Goal: Task Accomplishment & Management: Complete application form

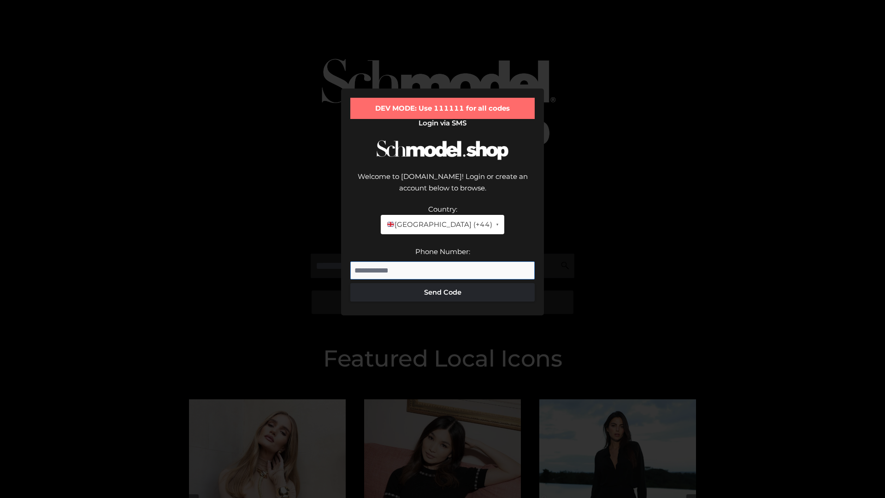
click at [442, 261] on input "Phone Number:" at bounding box center [442, 270] width 184 height 18
type input "**********"
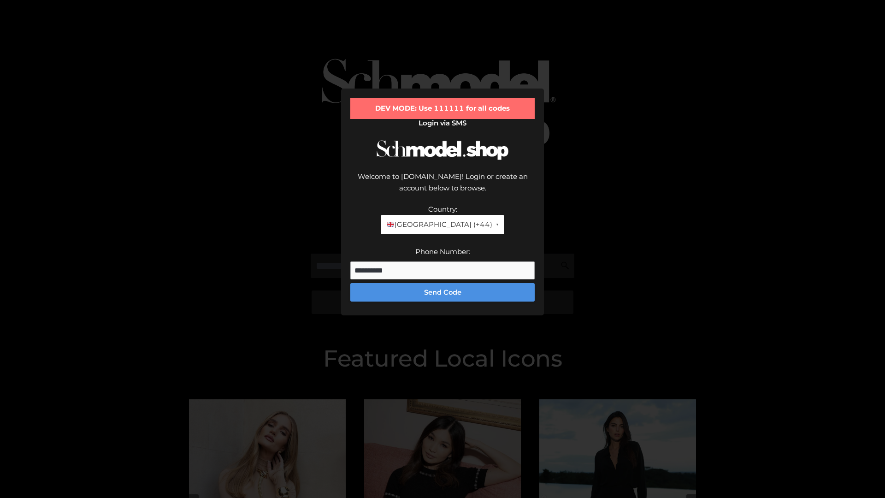
click at [442, 283] on button "Send Code" at bounding box center [442, 292] width 184 height 18
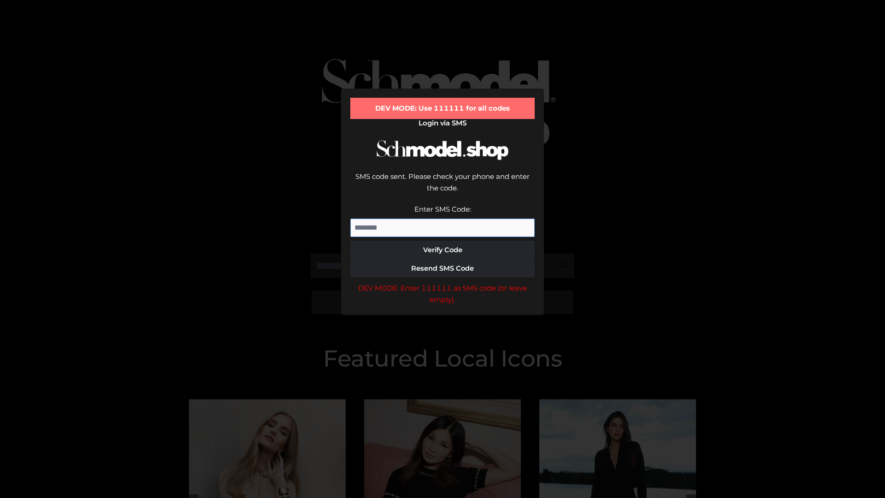
click at [442, 218] on input "Enter SMS Code:" at bounding box center [442, 227] width 184 height 18
type input "******"
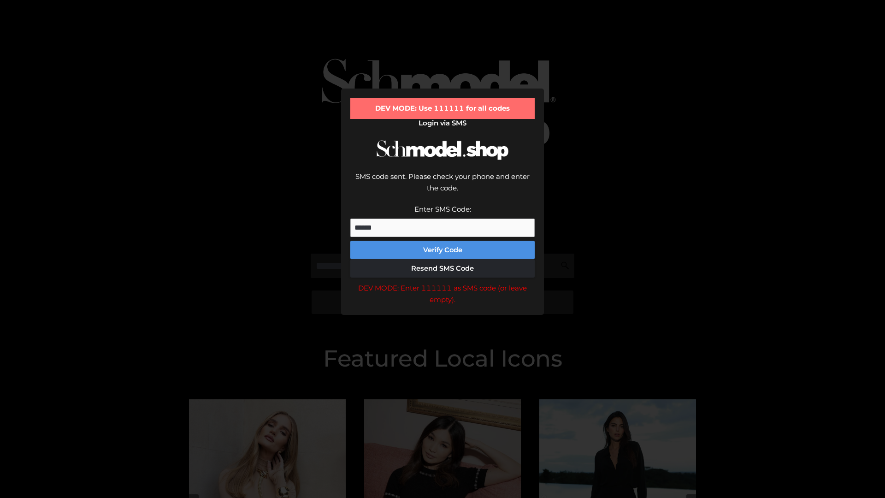
click at [442, 241] on button "Verify Code" at bounding box center [442, 250] width 184 height 18
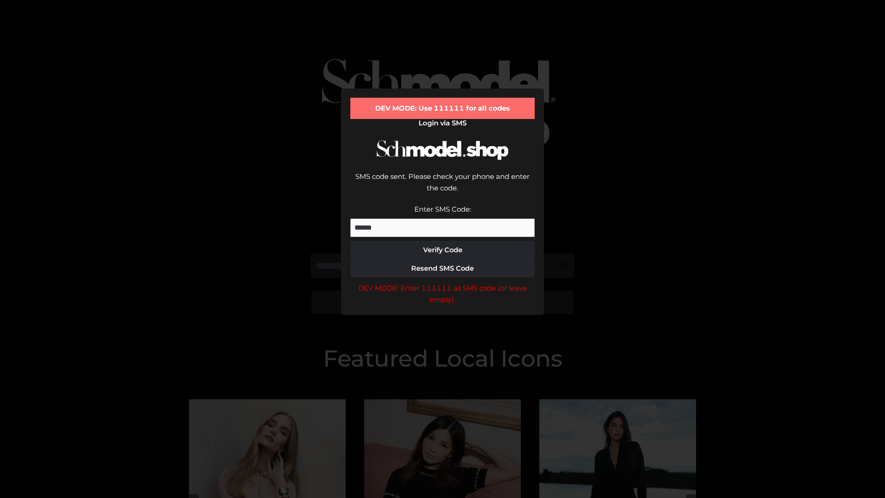
click at [442, 282] on div "DEV MODE: Enter 111111 as SMS code (or leave empty)." at bounding box center [442, 293] width 184 height 23
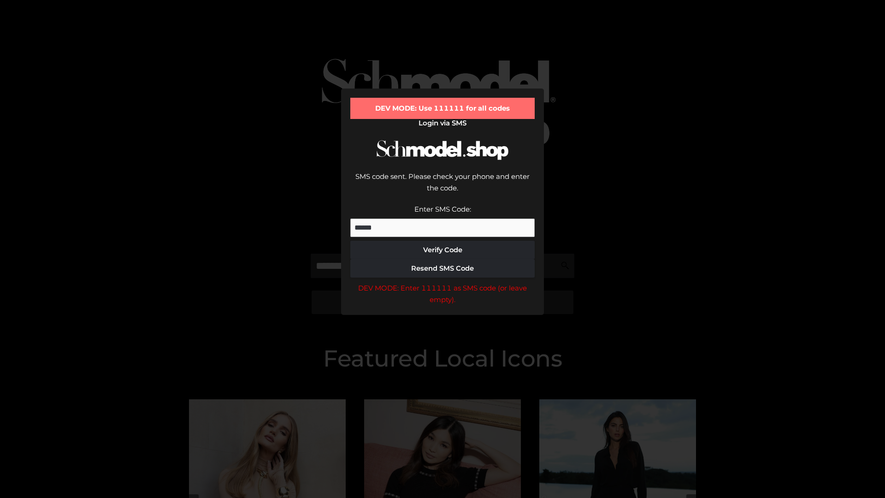
click at [442, 282] on div "DEV MODE: Enter 111111 as SMS code (or leave empty)." at bounding box center [442, 293] width 184 height 23
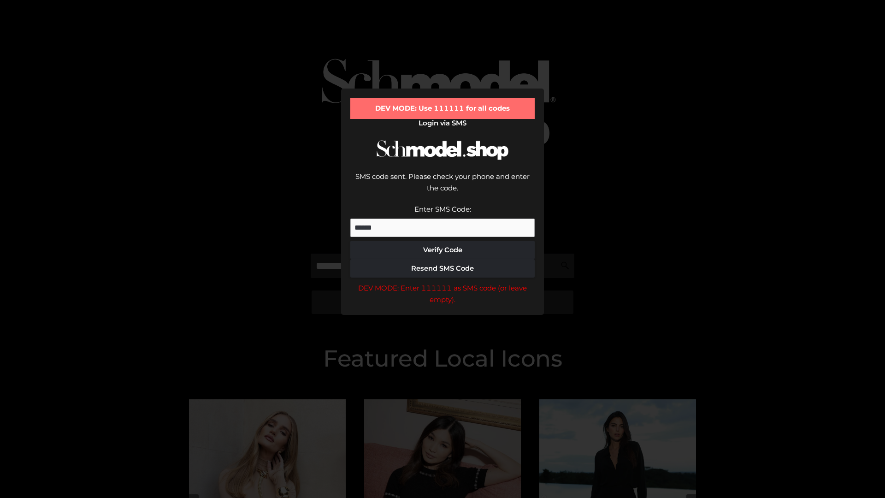
click at [442, 282] on div "DEV MODE: Enter 111111 as SMS code (or leave empty)." at bounding box center [442, 293] width 184 height 23
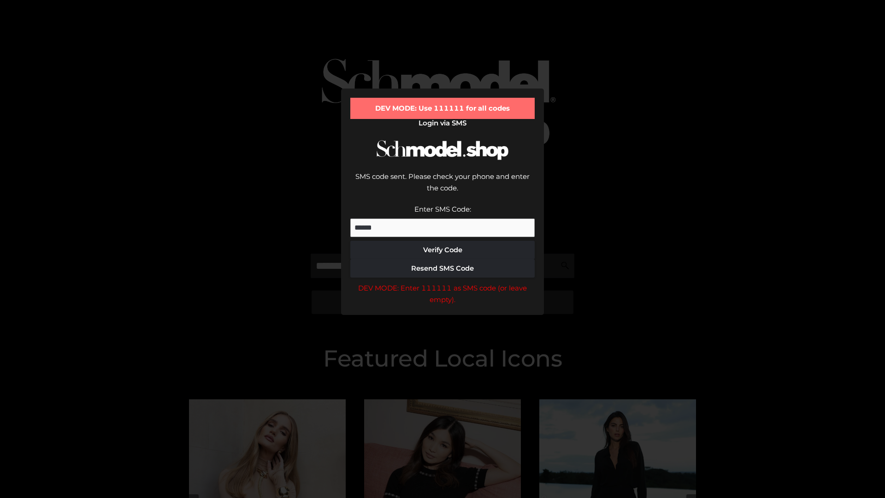
click at [442, 282] on div "DEV MODE: Enter 111111 as SMS code (or leave empty)." at bounding box center [442, 293] width 184 height 23
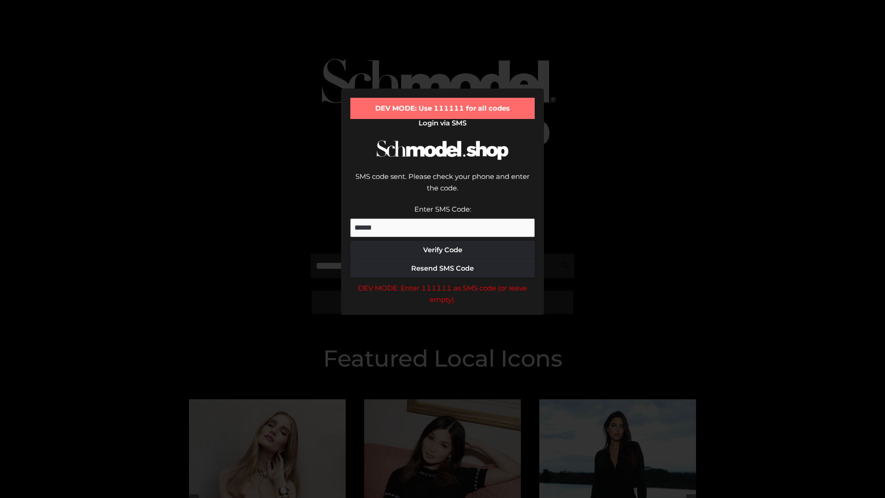
click at [442, 282] on div "DEV MODE: Enter 111111 as SMS code (or leave empty)." at bounding box center [442, 293] width 184 height 23
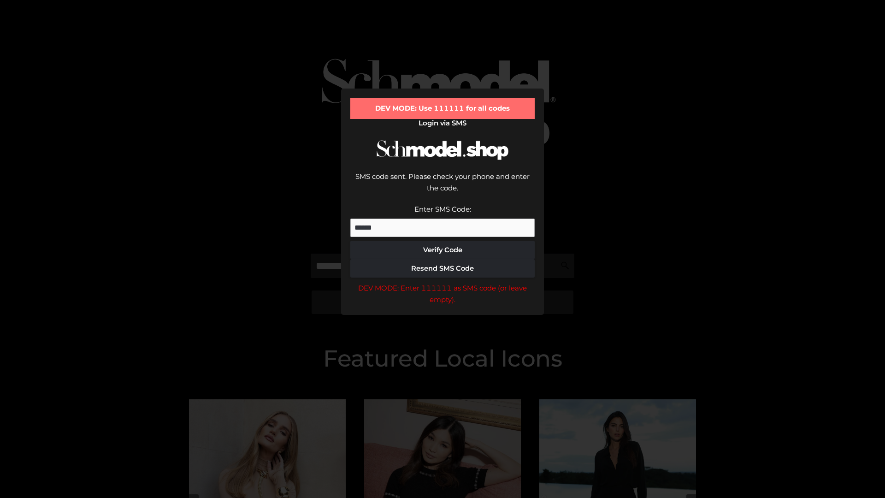
click at [442, 282] on div "DEV MODE: Enter 111111 as SMS code (or leave empty)." at bounding box center [442, 293] width 184 height 23
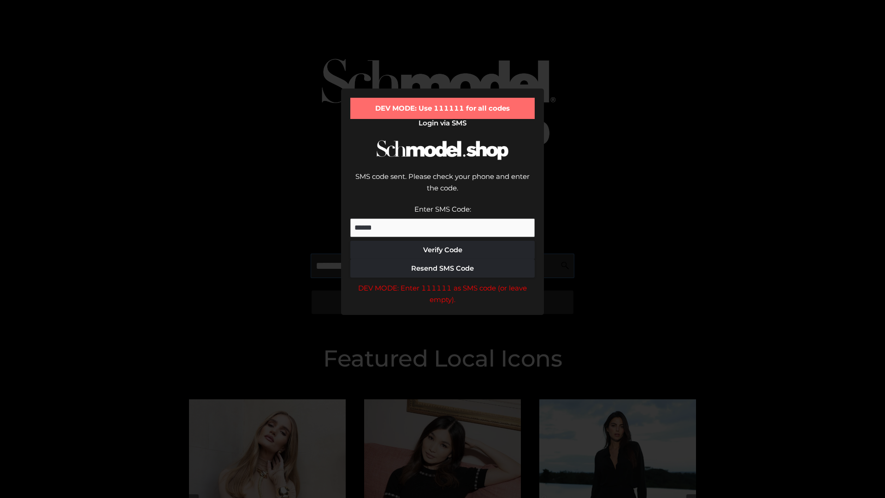
scroll to position [0, 47]
click at [442, 282] on div "DEV MODE: Enter 111111 as SMS code (or leave empty)." at bounding box center [442, 293] width 184 height 23
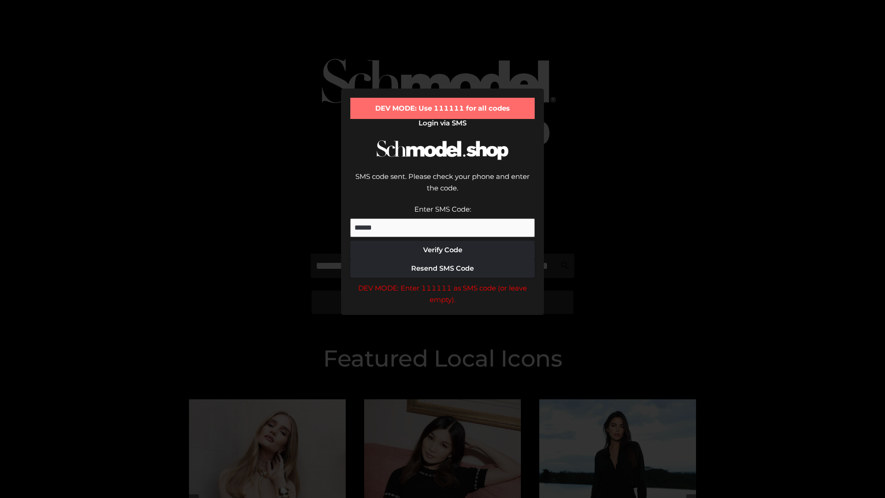
click at [442, 282] on div "DEV MODE: Enter 111111 as SMS code (or leave empty)." at bounding box center [442, 293] width 184 height 23
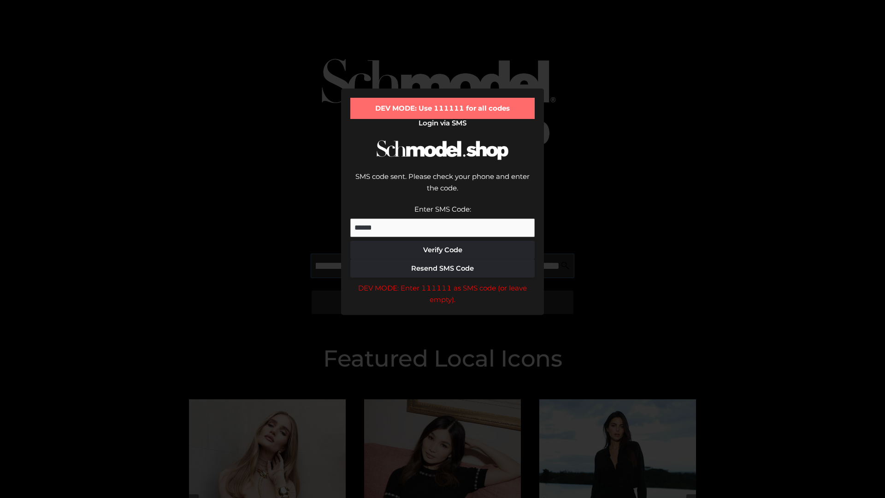
scroll to position [0, 100]
click at [442, 282] on div "DEV MODE: Enter 111111 as SMS code (or leave empty)." at bounding box center [442, 293] width 184 height 23
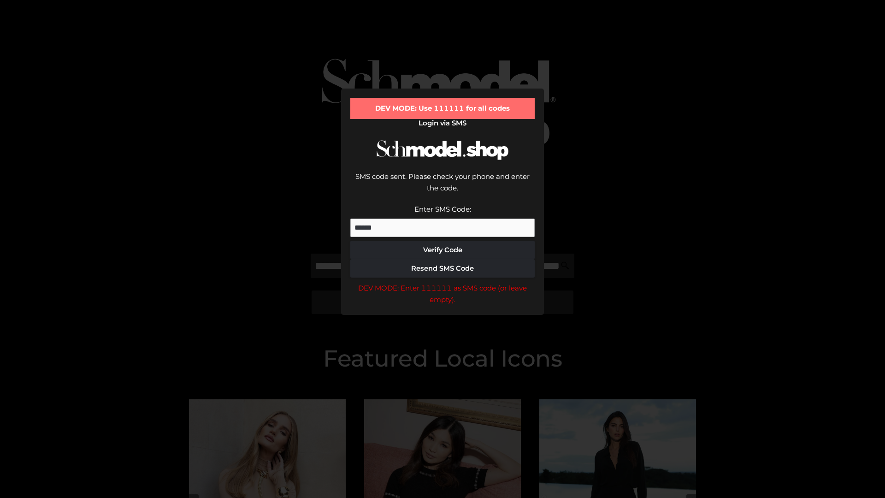
click at [442, 282] on div "DEV MODE: Enter 111111 as SMS code (or leave empty)." at bounding box center [442, 293] width 184 height 23
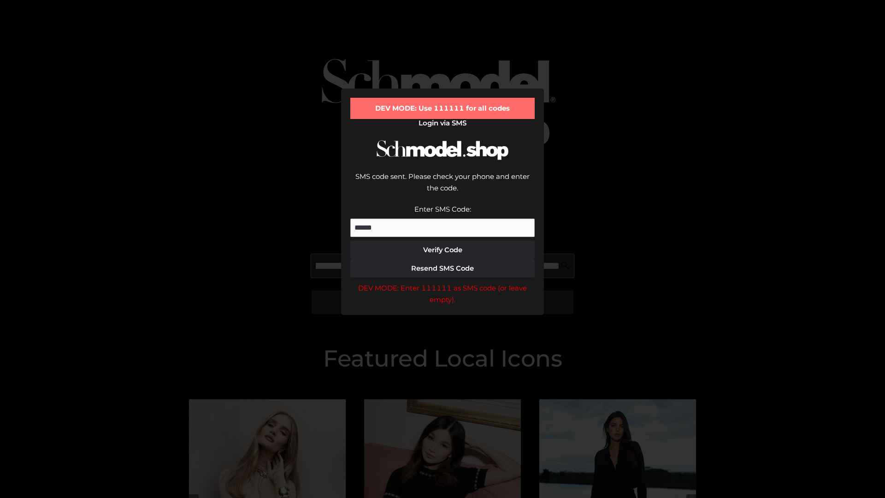
scroll to position [0, 156]
click at [442, 282] on div "DEV MODE: Enter 111111 as SMS code (or leave empty)." at bounding box center [442, 293] width 184 height 23
type input "**********"
